Goal: Transaction & Acquisition: Subscribe to service/newsletter

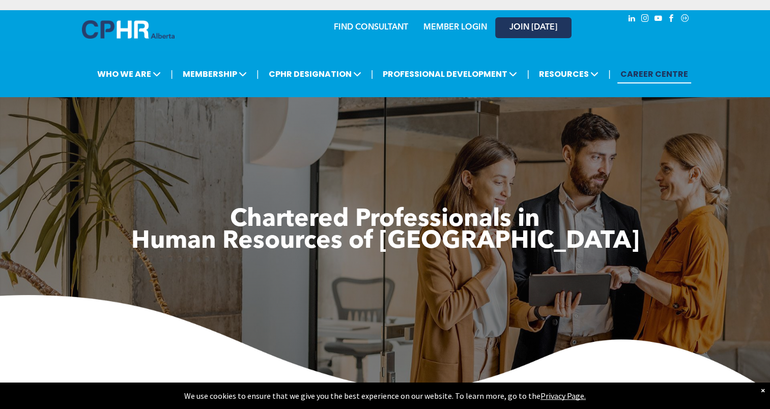
click at [517, 30] on span "JOIN [DATE]" at bounding box center [534, 28] width 48 height 10
click at [452, 23] on link "MEMBER LOGIN" at bounding box center [456, 27] width 64 height 8
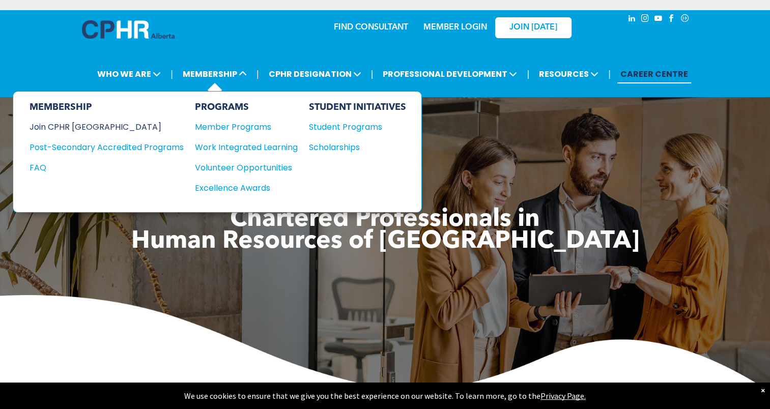
click at [98, 126] on div "Join CPHR [GEOGRAPHIC_DATA]" at bounding box center [99, 127] width 139 height 13
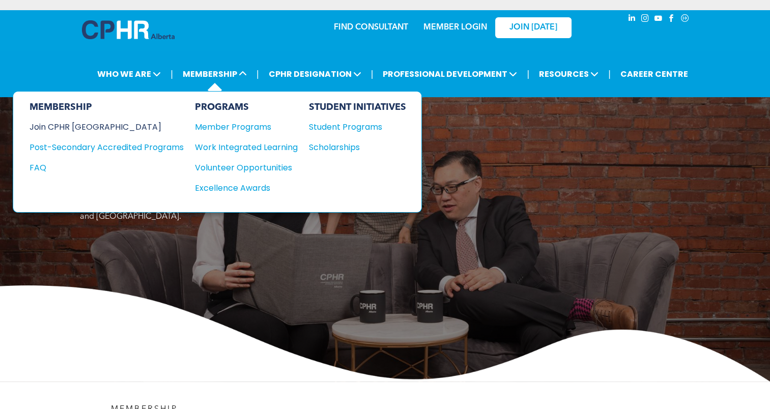
click at [100, 127] on div "Join CPHR [GEOGRAPHIC_DATA]" at bounding box center [99, 127] width 139 height 13
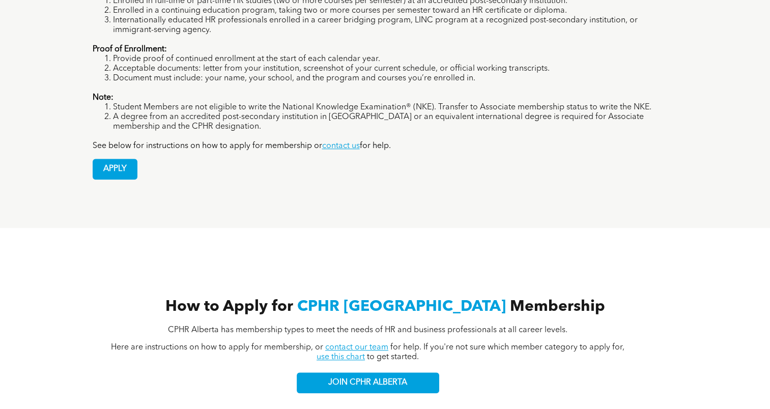
scroll to position [917, 0]
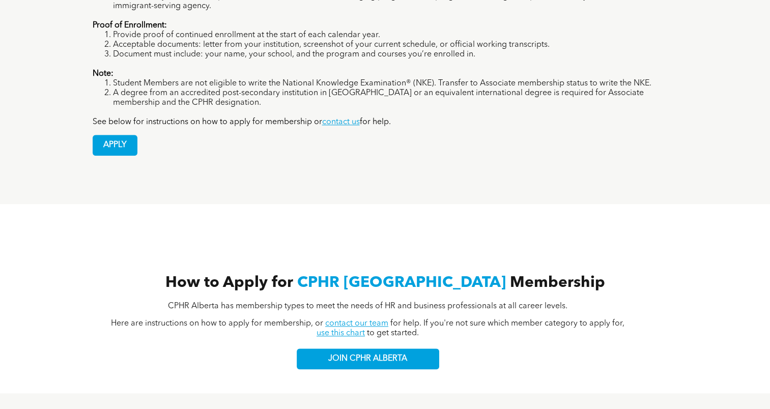
click at [378, 320] on link "contact our team" at bounding box center [356, 324] width 63 height 8
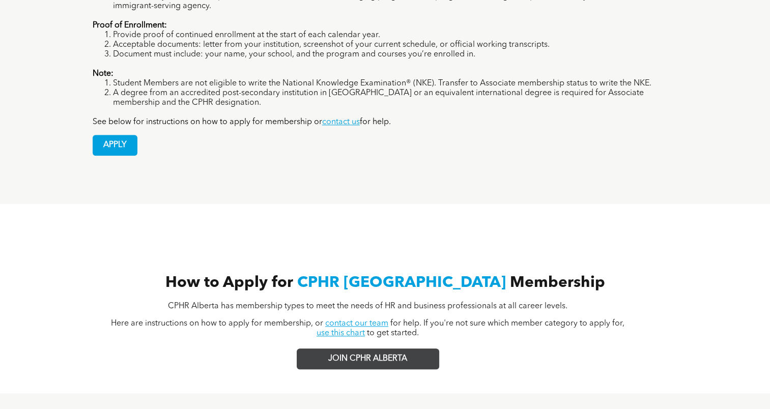
click at [412, 349] on link "JOIN CPHR ALBERTA" at bounding box center [368, 359] width 143 height 21
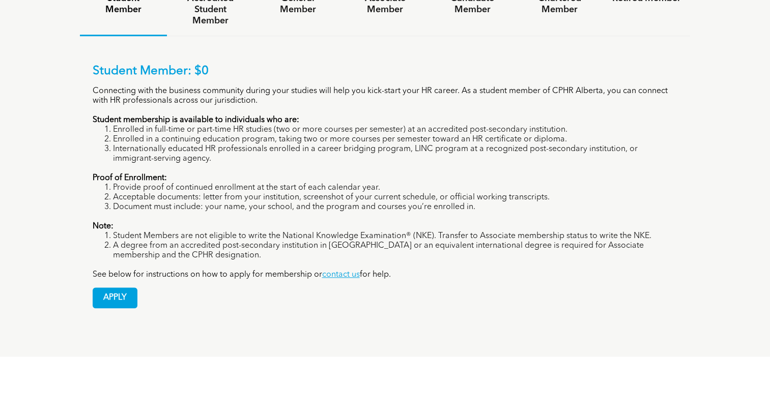
scroll to position [713, 0]
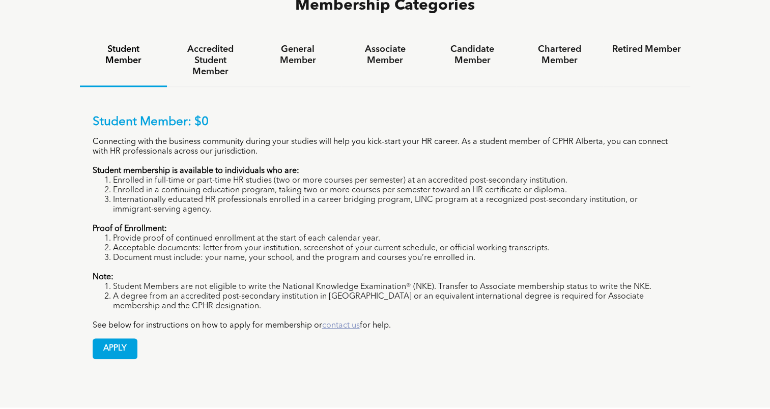
click at [350, 322] on link "contact us" at bounding box center [341, 326] width 38 height 8
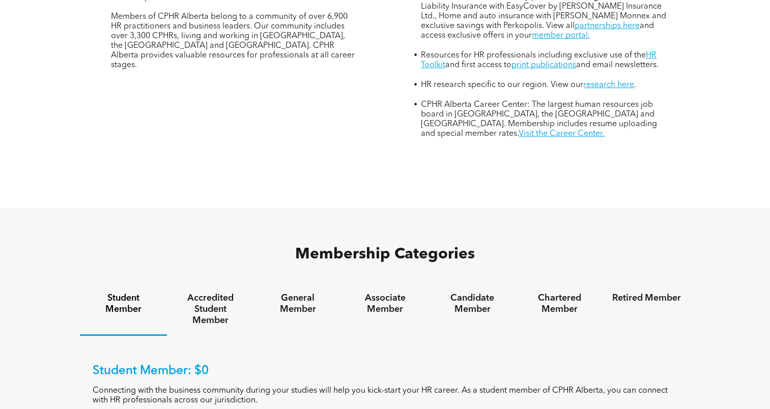
scroll to position [458, 0]
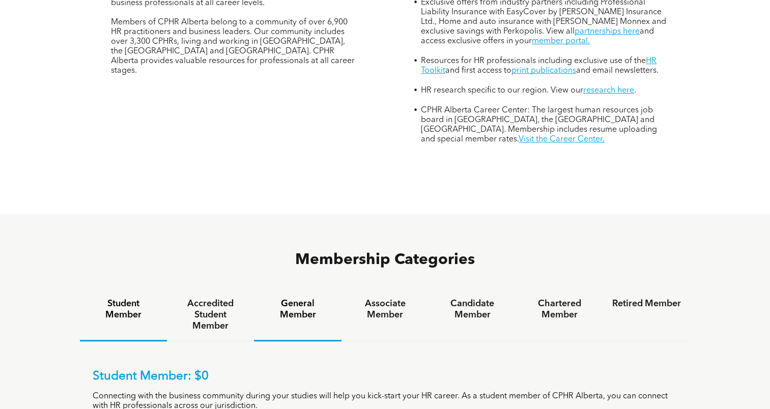
click at [301, 298] on h4 "General Member" at bounding box center [297, 309] width 69 height 22
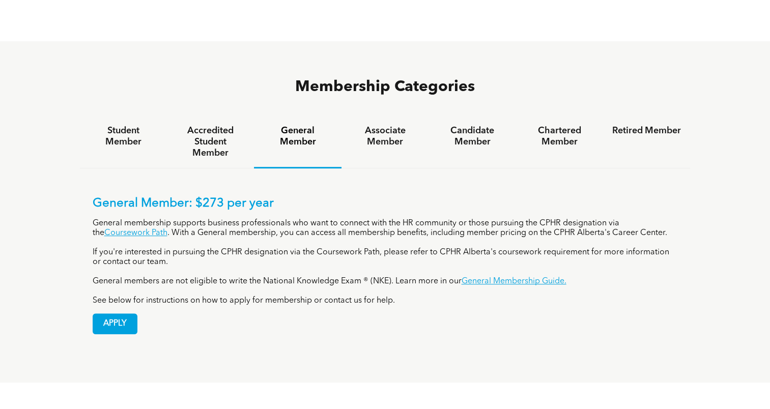
scroll to position [662, 0]
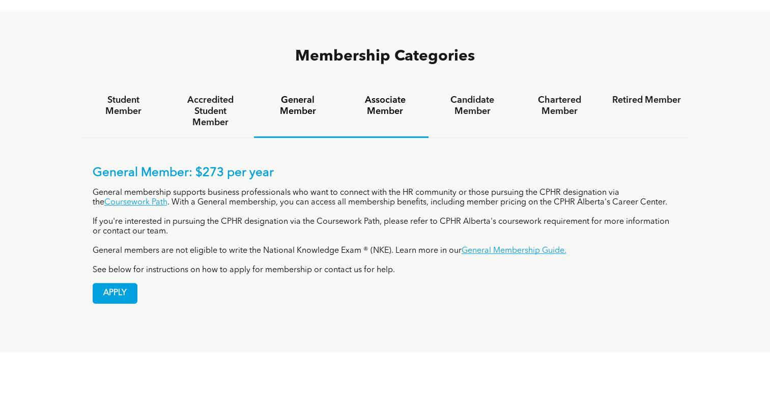
click at [381, 95] on h4 "Associate Member" at bounding box center [385, 106] width 69 height 22
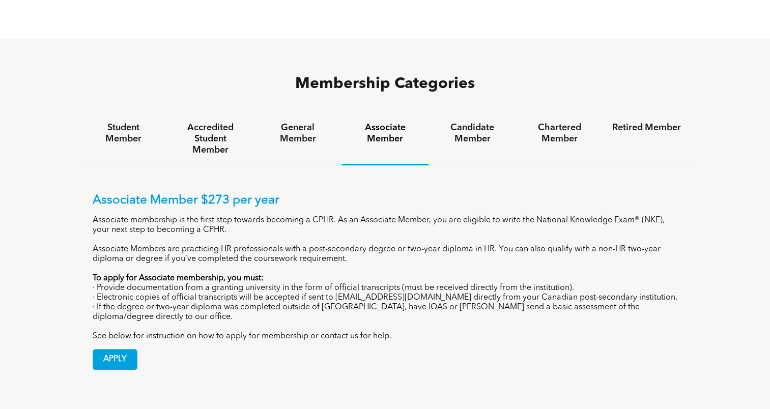
scroll to position [611, 0]
